Goal: Find specific page/section: Find specific page/section

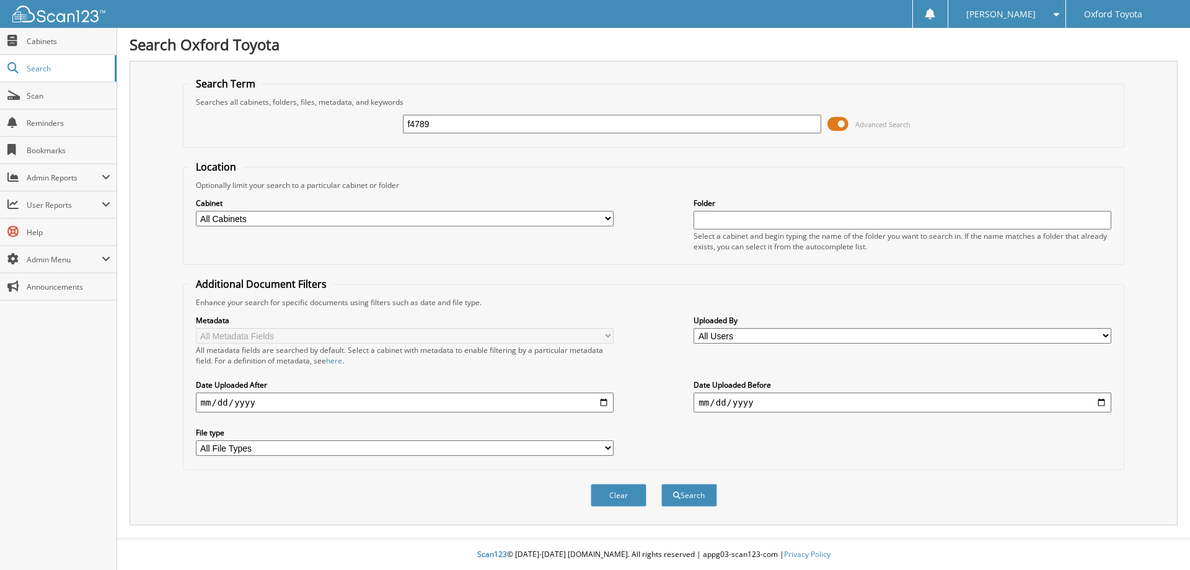
type input "f4789"
click at [661, 483] on button "Search" at bounding box center [689, 494] width 56 height 23
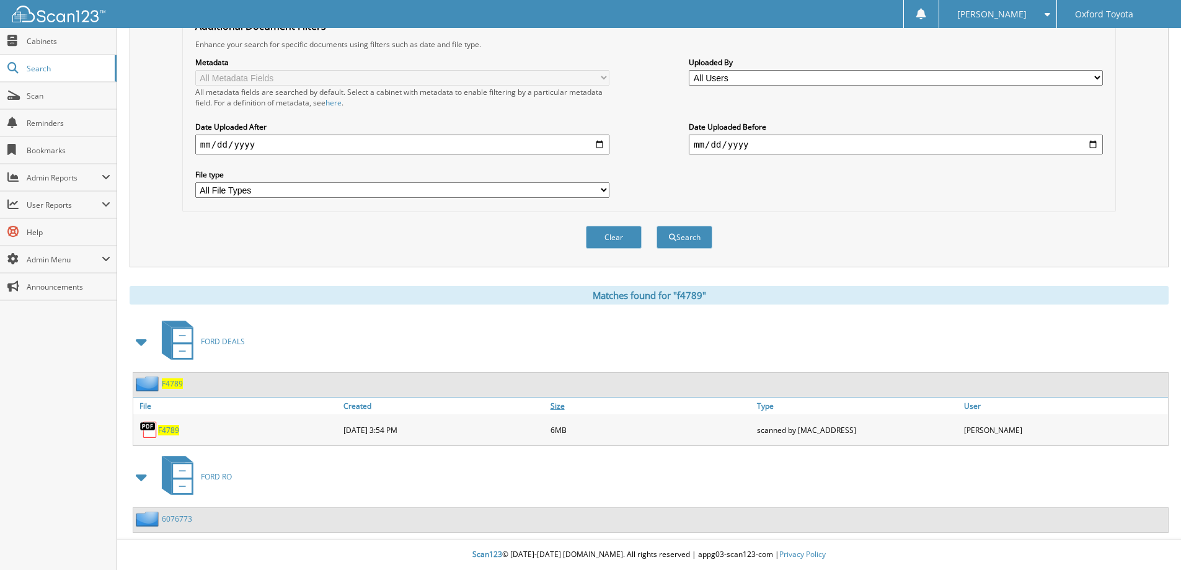
scroll to position [258, 0]
click at [174, 432] on span "F4789" at bounding box center [168, 430] width 21 height 11
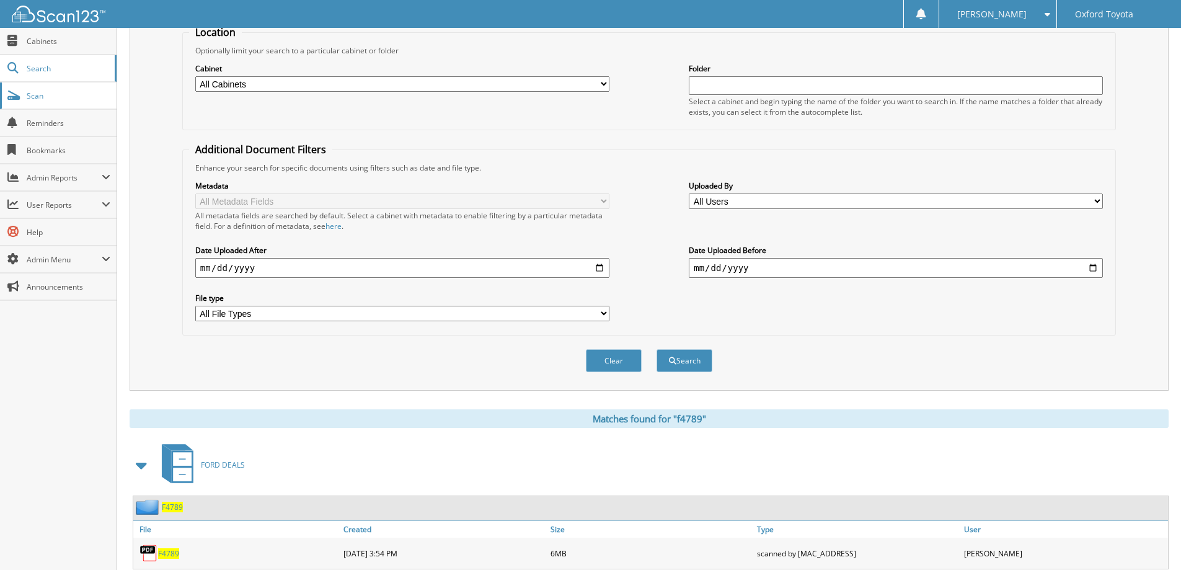
click at [30, 108] on link "Scan" at bounding box center [58, 95] width 117 height 27
